Goal: Register for event/course

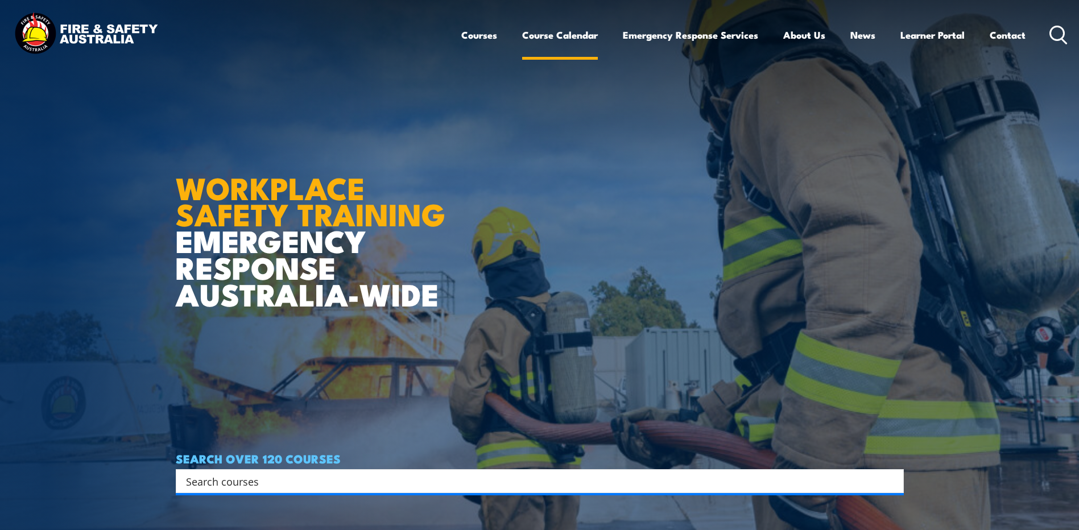
click at [560, 36] on link "Course Calendar" at bounding box center [560, 35] width 76 height 30
click at [562, 34] on link "Course Calendar" at bounding box center [560, 35] width 76 height 30
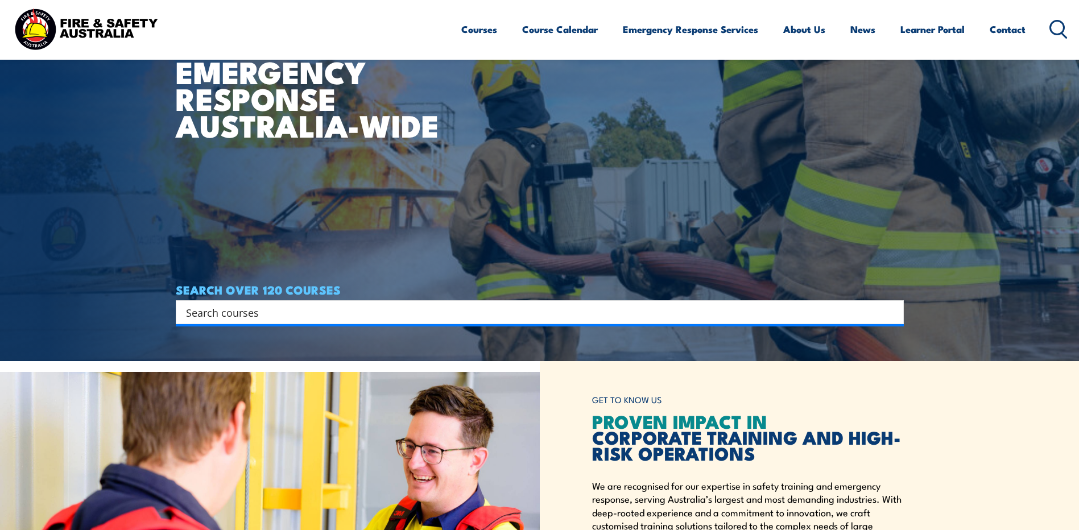
scroll to position [171, 0]
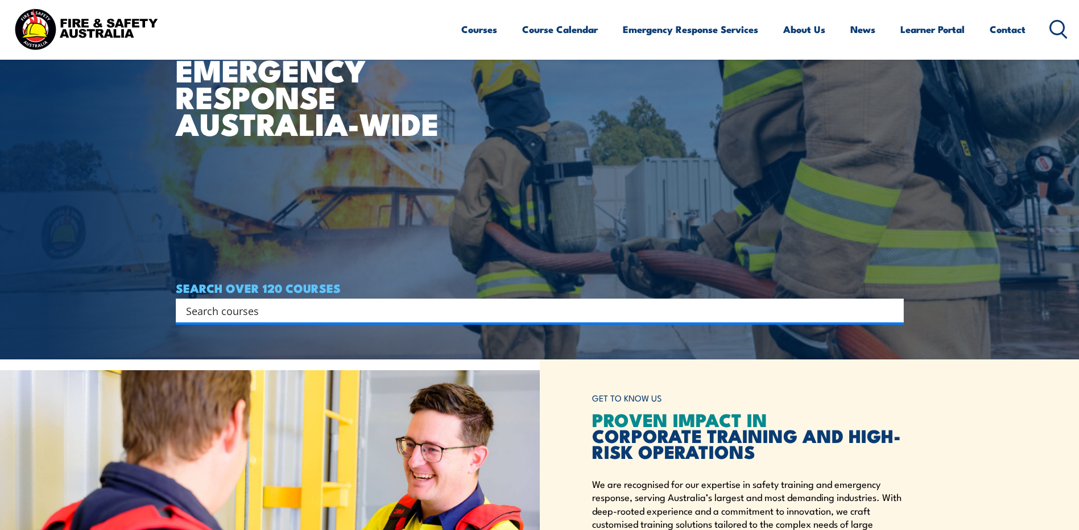
click at [285, 313] on input "Search input" at bounding box center [532, 310] width 693 height 17
type input "h"
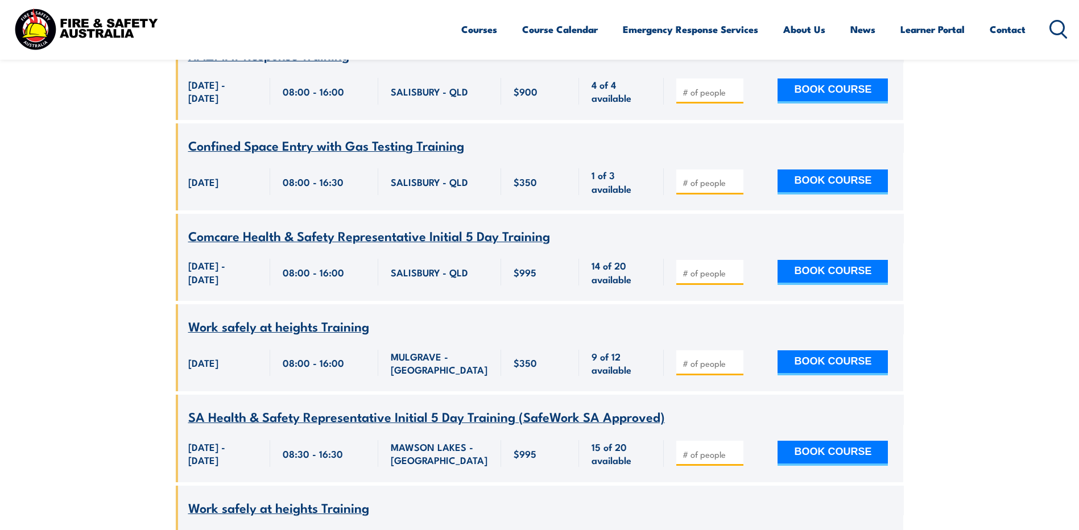
scroll to position [1194, 0]
